Goal: Find contact information: Find contact information

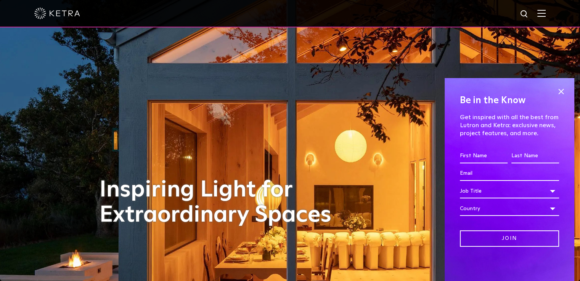
scroll to position [38, 0]
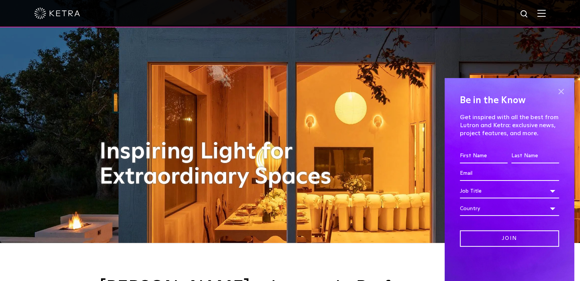
click at [560, 90] on span at bounding box center [560, 91] width 11 height 11
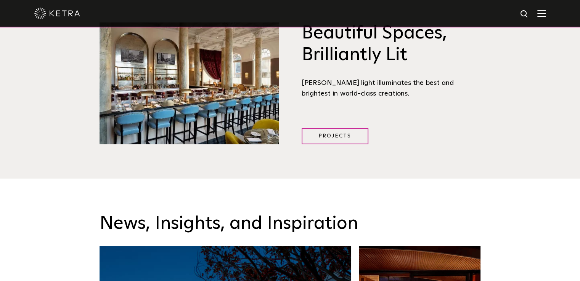
scroll to position [915, 0]
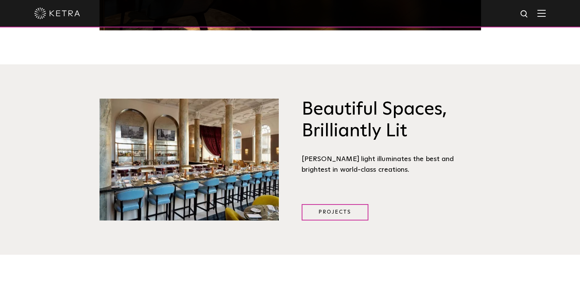
click at [555, 14] on div at bounding box center [290, 13] width 580 height 27
click at [546, 14] on img at bounding box center [541, 13] width 8 height 7
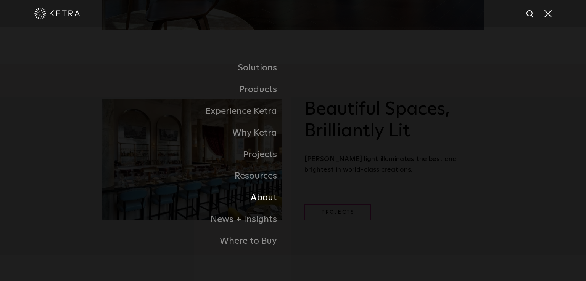
click at [264, 203] on link "About" at bounding box center [197, 198] width 191 height 22
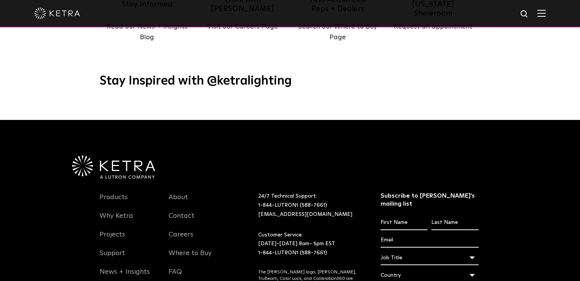
scroll to position [983, 0]
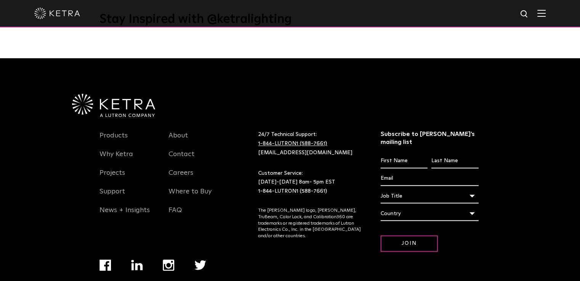
click at [292, 141] on link "1-844-LUTRON1 (588-7661)" at bounding box center [292, 143] width 69 height 5
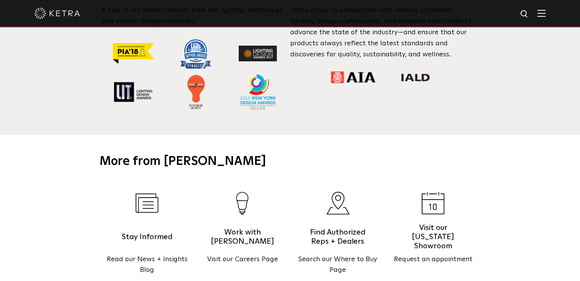
scroll to position [677, 0]
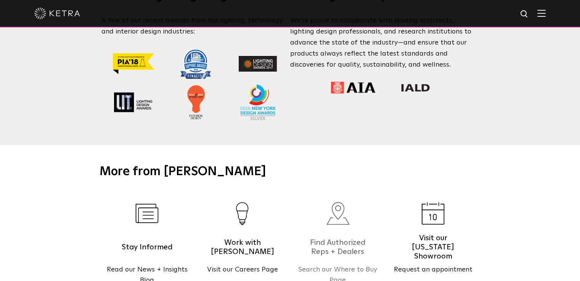
click at [344, 212] on img at bounding box center [338, 213] width 24 height 23
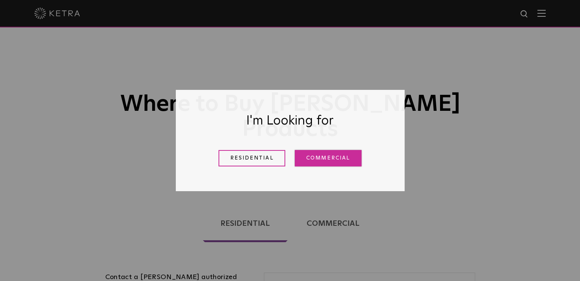
click at [306, 159] on link "Commercial" at bounding box center [328, 158] width 67 height 16
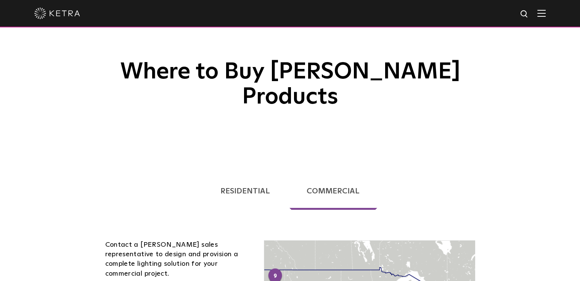
scroll to position [153, 0]
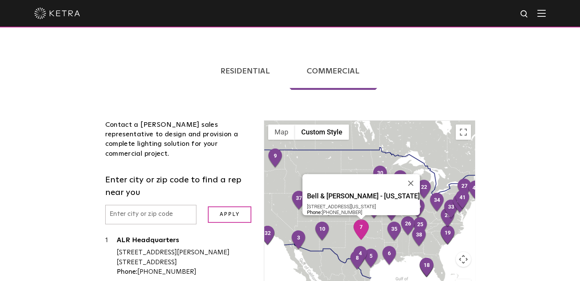
click at [362, 220] on img "7" at bounding box center [361, 230] width 16 height 21
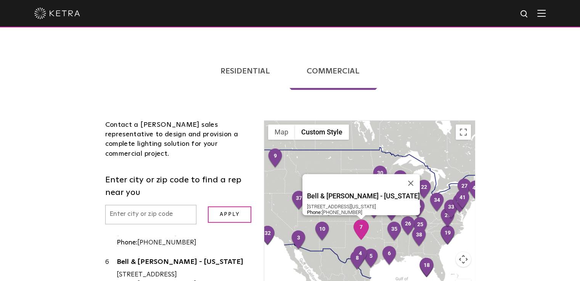
scroll to position [278, 0]
